Goal: Find contact information: Find contact information

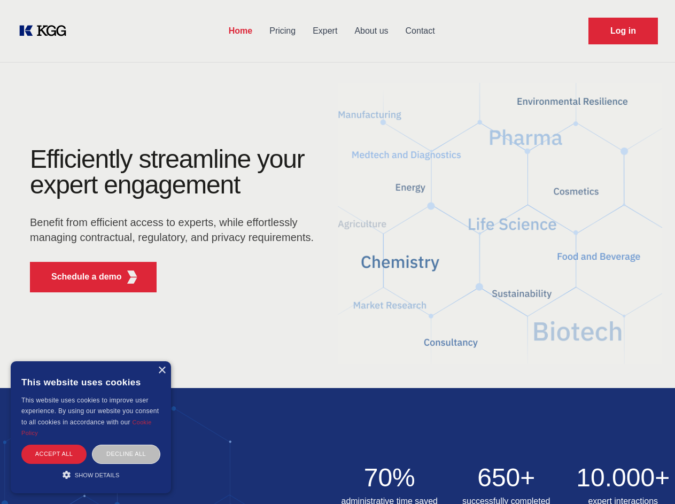
click at [337, 252] on div "Efficiently streamline your expert engagement Benefit from efficient access to …" at bounding box center [175, 223] width 325 height 154
click at [80, 277] on p "Schedule a demo" at bounding box center [86, 276] width 71 height 13
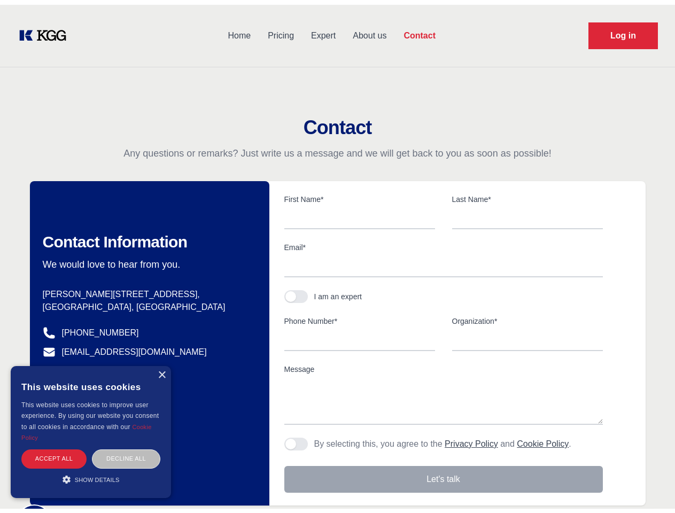
click at [161, 370] on div "× This website uses cookies This website uses cookies to improve user experienc…" at bounding box center [91, 427] width 160 height 132
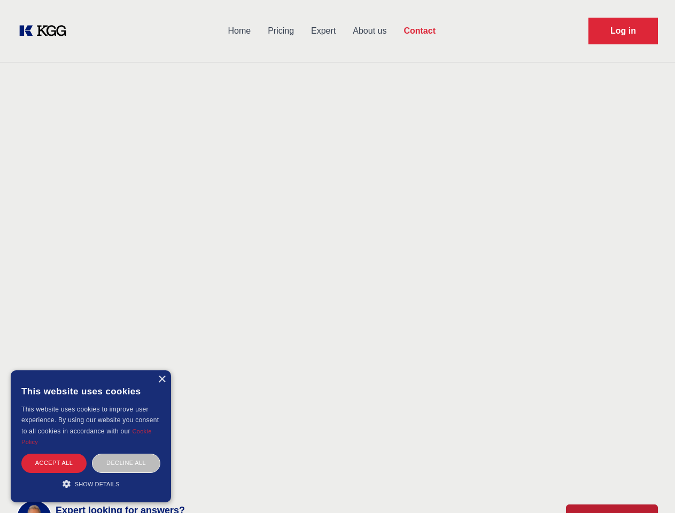
click at [54, 454] on div "Accept all" at bounding box center [53, 463] width 65 height 19
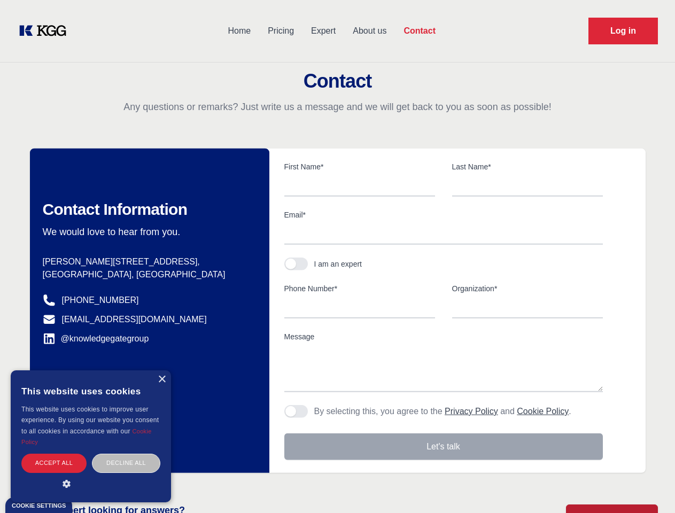
click at [126, 454] on div "Decline all" at bounding box center [126, 463] width 68 height 19
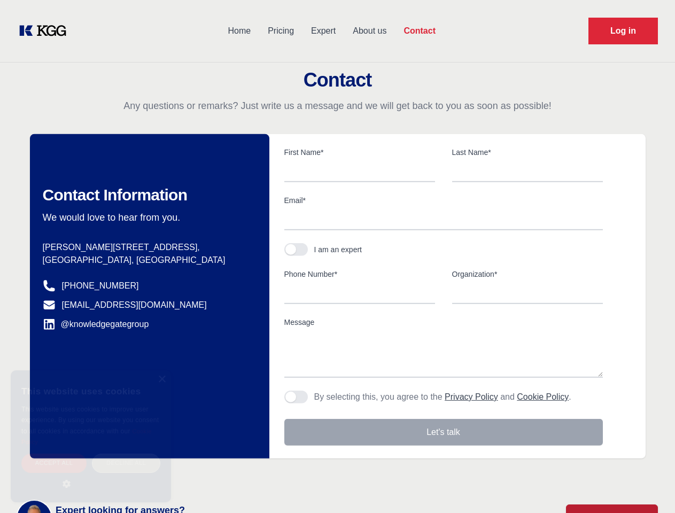
click at [91, 474] on main "Contact Any questions or remarks? Just write us a message and we will get back …" at bounding box center [337, 278] width 675 height 556
